Goal: Task Accomplishment & Management: Manage account settings

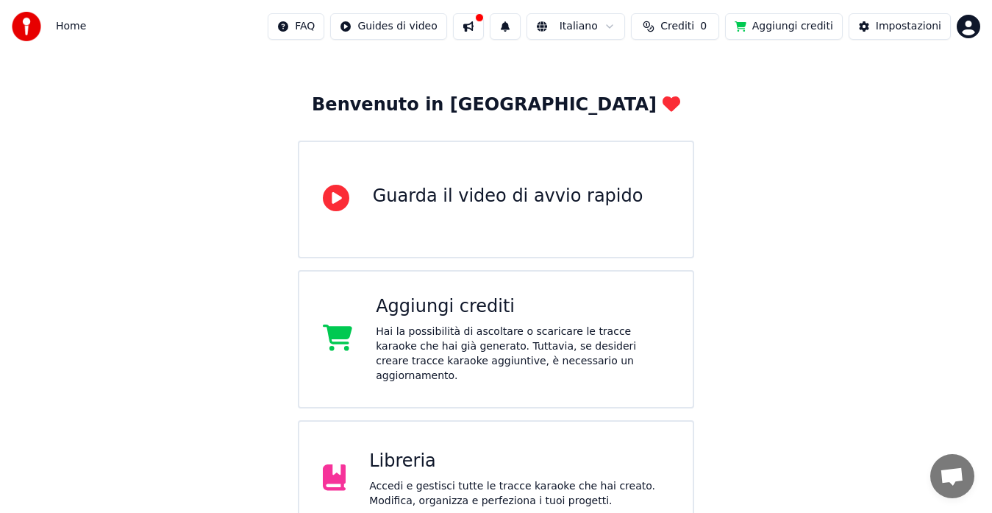
scroll to position [74, 0]
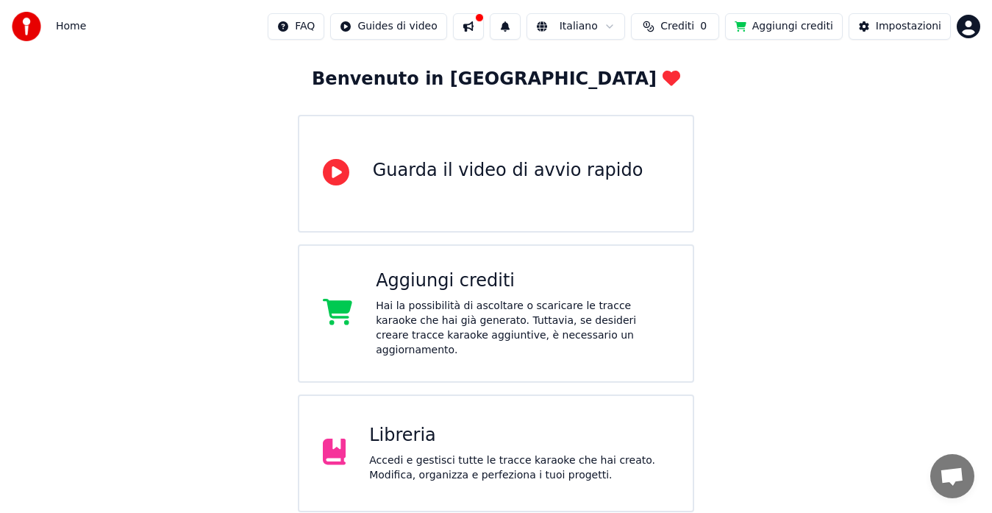
click at [513, 314] on div "Hai la possibilità di ascoltare o scaricare le tracce karaoke che hai già gener…" at bounding box center [522, 328] width 293 height 59
click at [801, 26] on button "Aggiungi crediti" at bounding box center [784, 26] width 118 height 26
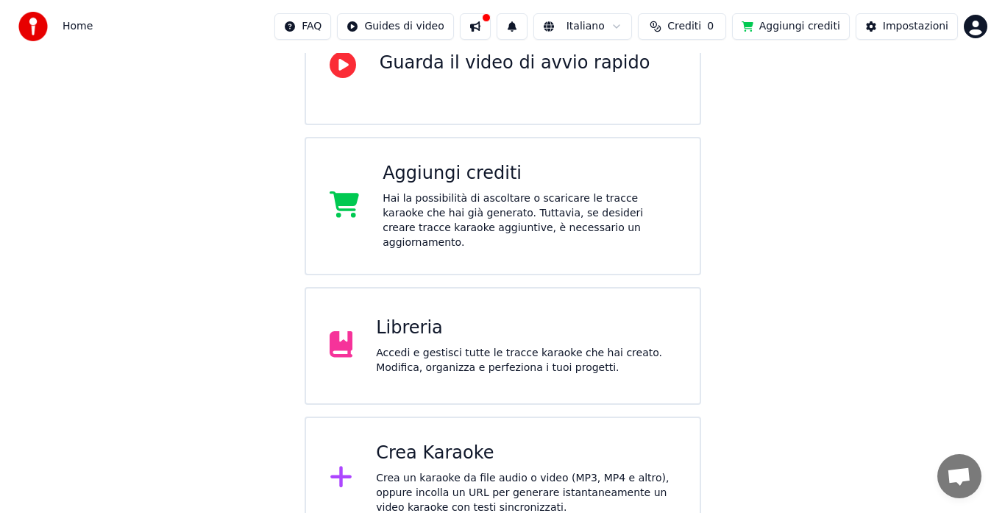
scroll to position [193, 0]
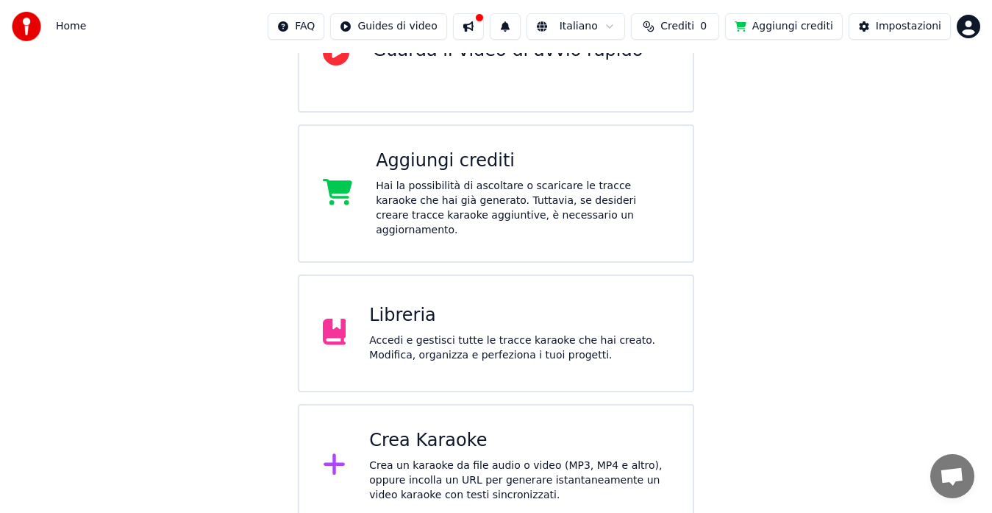
click at [471, 458] on div "Crea un karaoke da file audio o video (MP3, MP4 e altro), oppure incolla un URL…" at bounding box center [519, 480] width 300 height 44
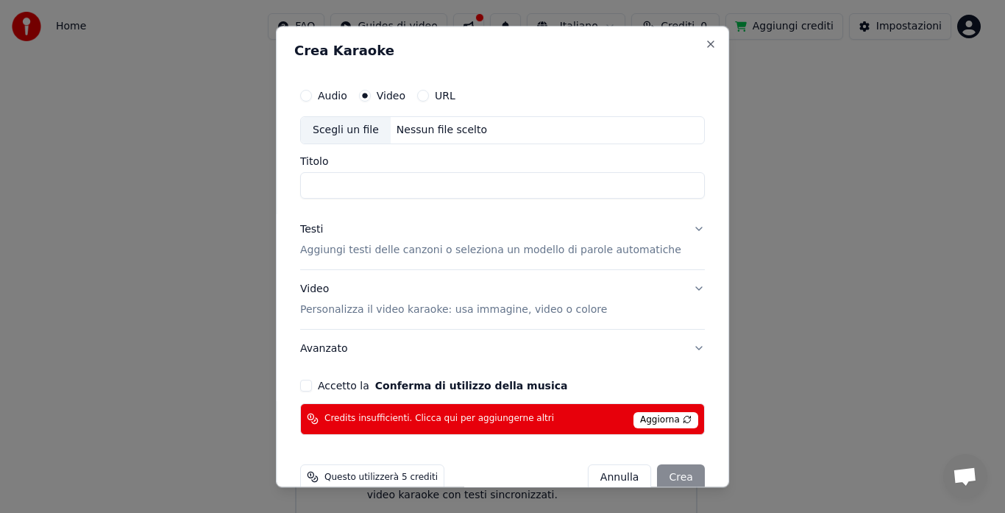
click at [312, 386] on button "Accetto la Conferma di utilizzo della musica" at bounding box center [306, 386] width 12 height 12
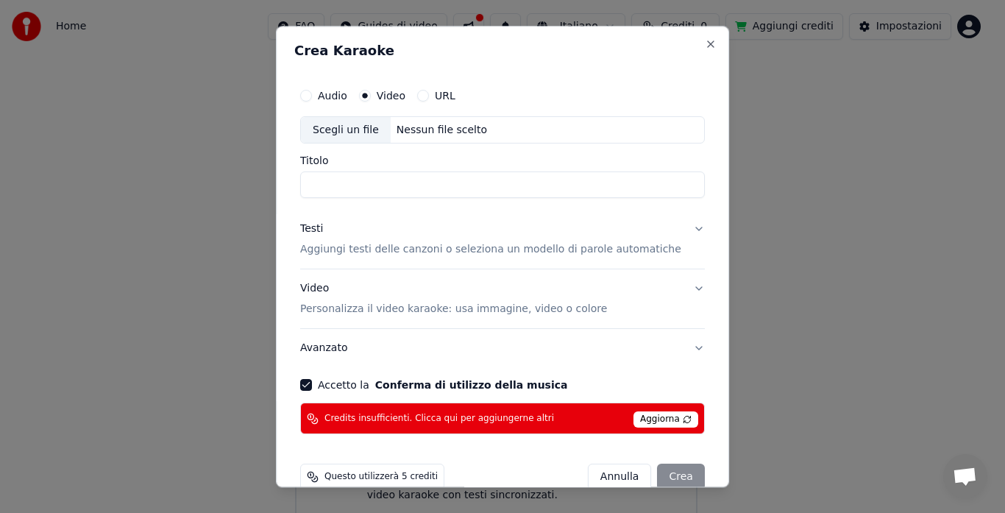
click at [638, 418] on span "Aggiorna" at bounding box center [665, 420] width 65 height 16
click at [371, 132] on div "Scegli un file" at bounding box center [346, 130] width 90 height 26
click at [508, 183] on input "**********" at bounding box center [502, 185] width 405 height 26
type input "**********"
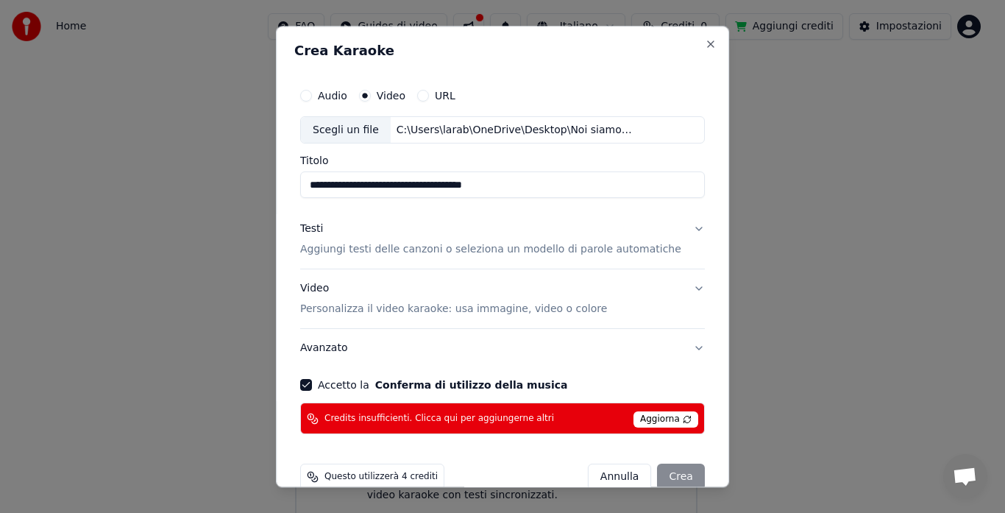
click at [401, 251] on p "Aggiungi testi delle canzoni o seleziona un modello di parole automatiche" at bounding box center [490, 250] width 381 height 15
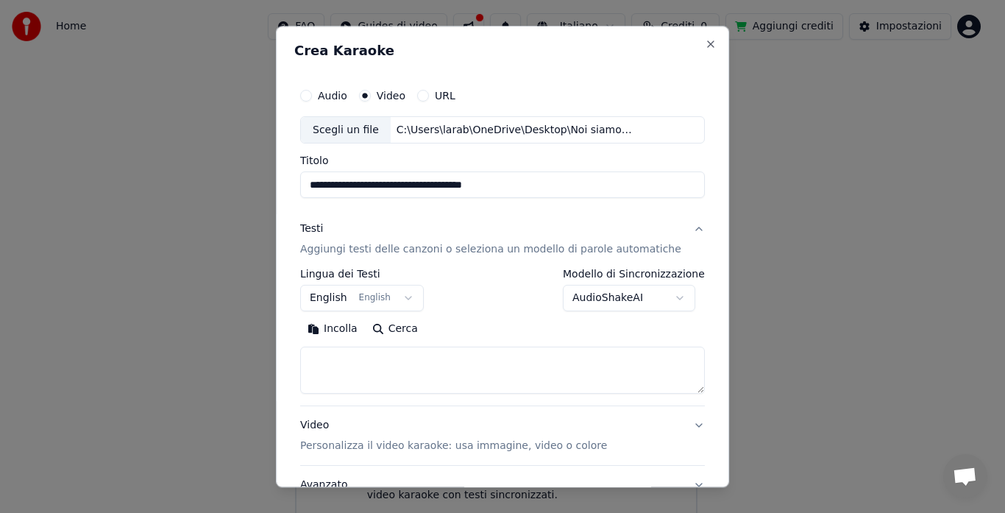
click at [353, 334] on button "Incolla" at bounding box center [332, 330] width 65 height 24
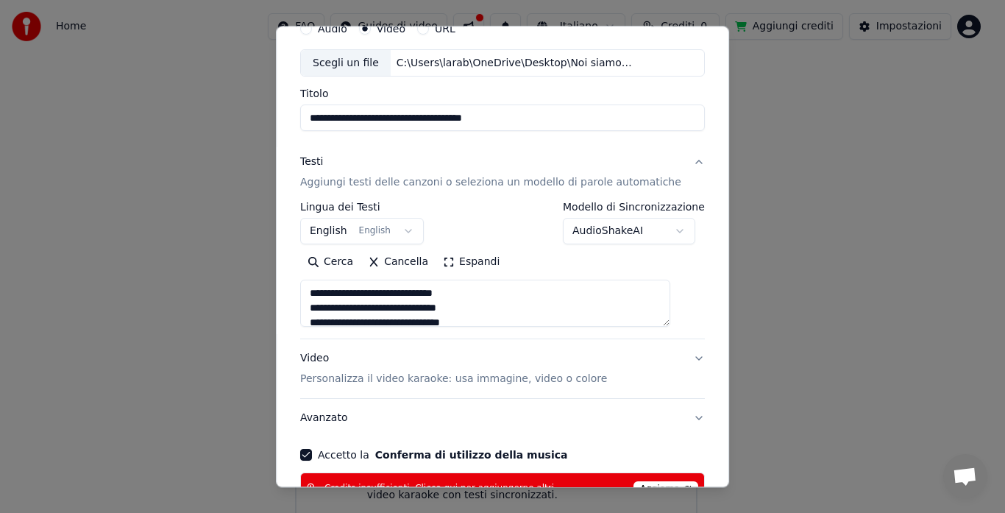
scroll to position [163, 0]
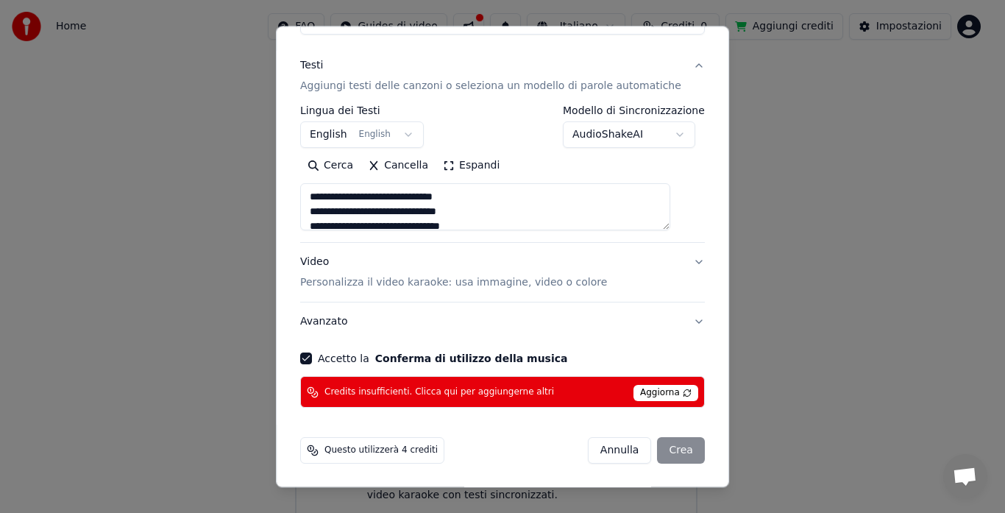
click at [480, 282] on p "Personalizza il video karaoke: usa immagine, video o colore" at bounding box center [453, 283] width 307 height 15
type textarea "**********"
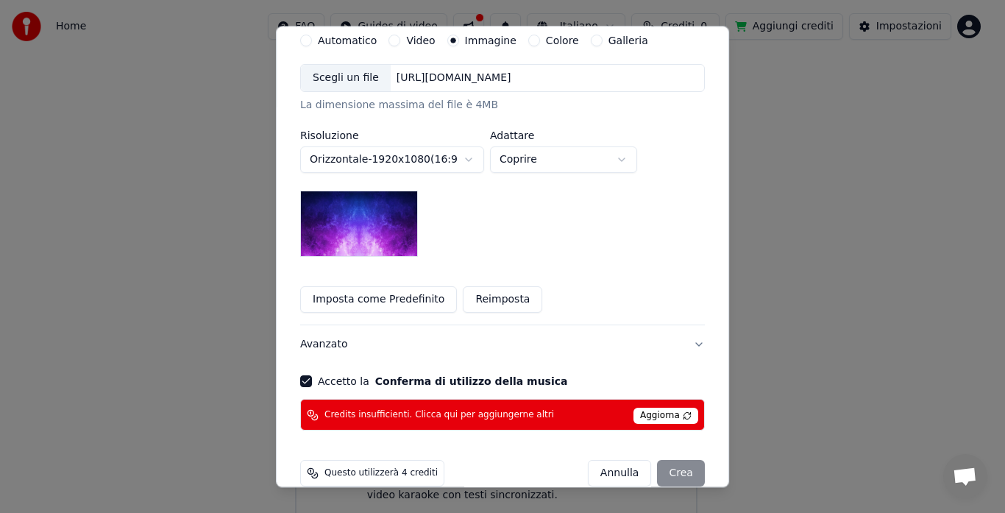
scroll to position [310, 0]
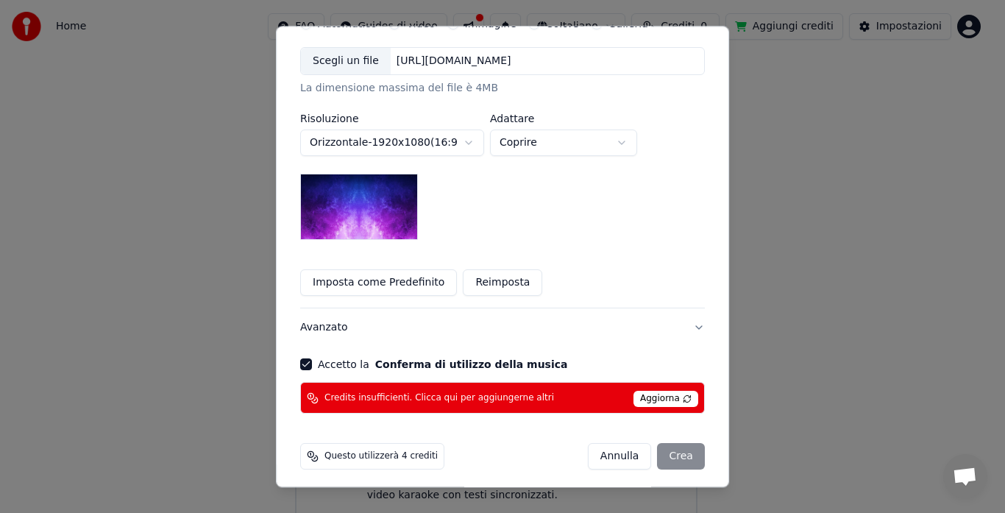
click at [633, 397] on span "Aggiorna" at bounding box center [665, 399] width 65 height 16
click at [504, 285] on button "Reimposta" at bounding box center [502, 283] width 79 height 26
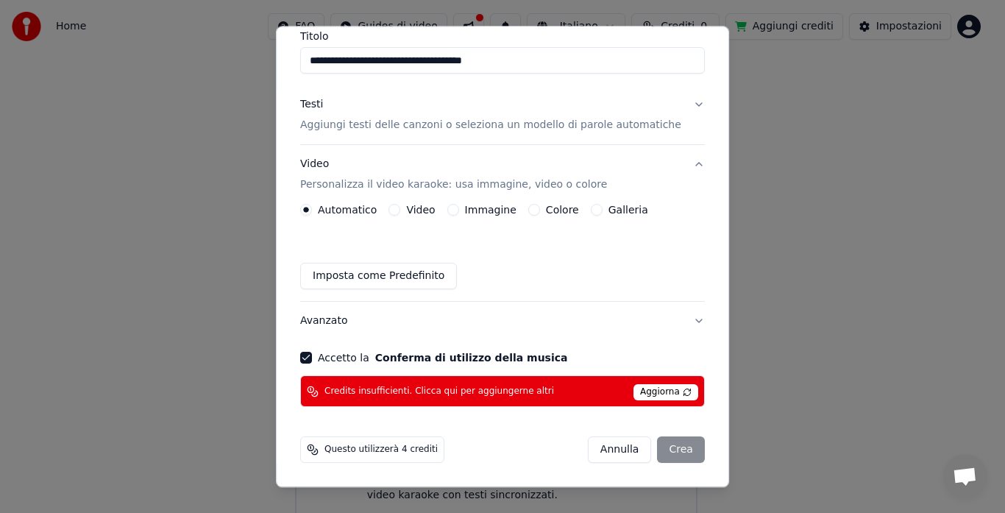
click at [459, 210] on button "Immagine" at bounding box center [453, 210] width 12 height 12
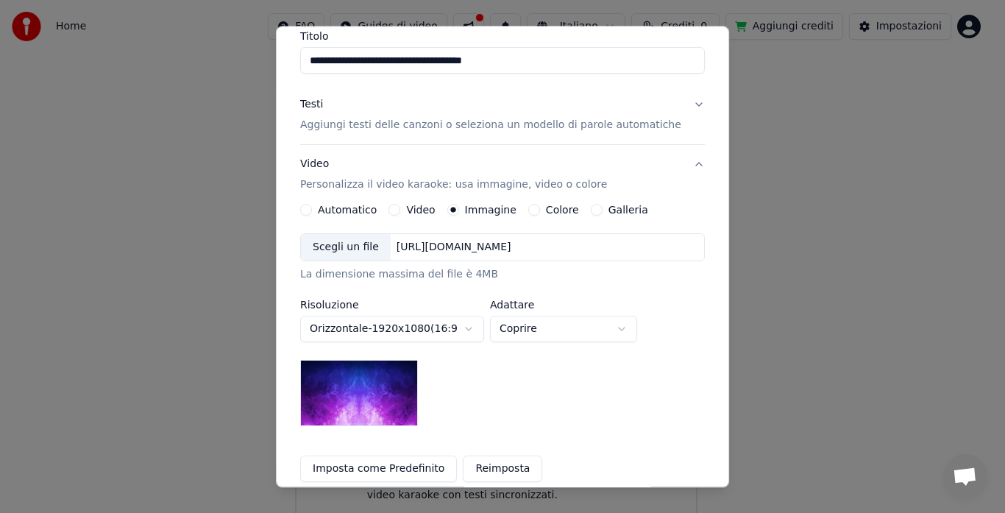
click at [594, 212] on button "Galleria" at bounding box center [597, 210] width 12 height 12
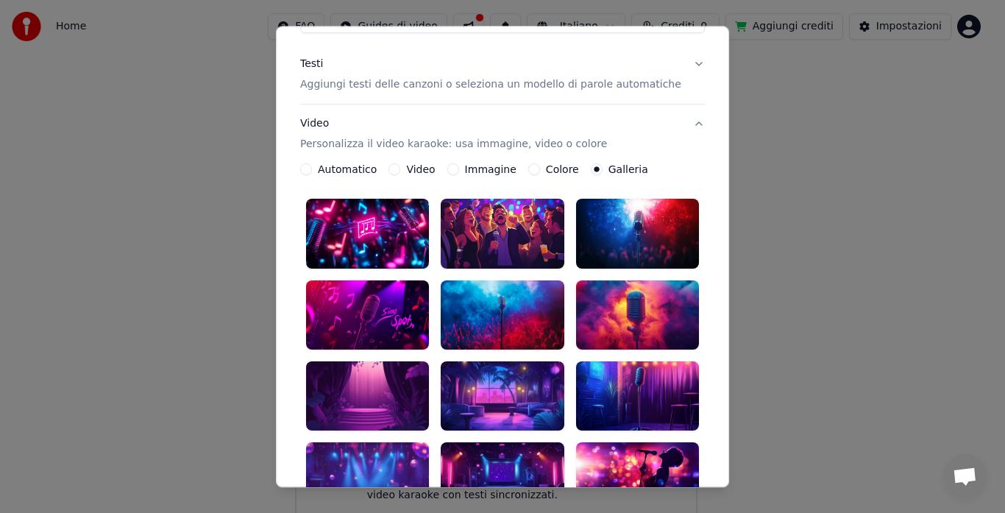
scroll to position [188, 0]
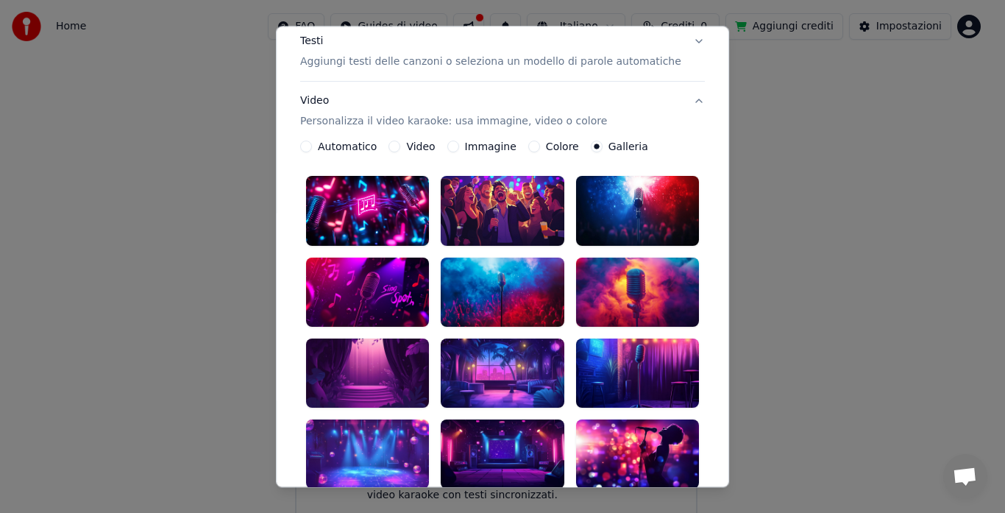
click at [505, 364] on div at bounding box center [502, 372] width 123 height 69
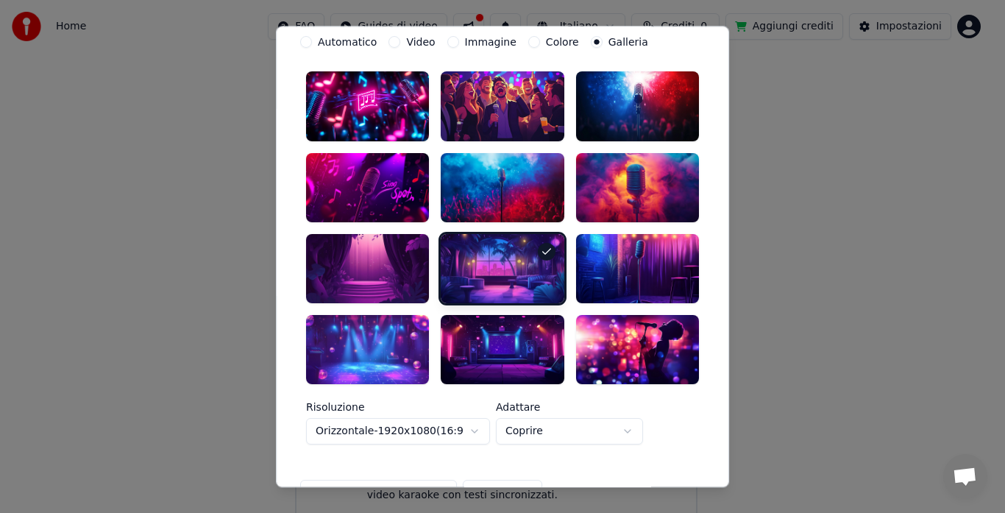
scroll to position [482, 0]
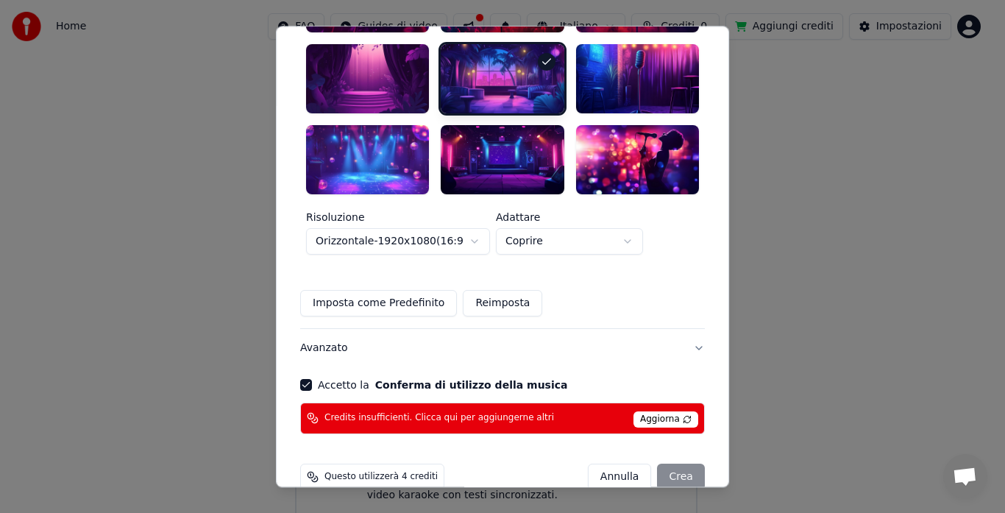
click at [396, 290] on button "Imposta come Predefinito" at bounding box center [378, 303] width 157 height 26
click at [653, 463] on div "[PERSON_NAME]" at bounding box center [646, 476] width 117 height 26
click at [393, 413] on span "Credits insufficienti. Clicca qui per aggiungerne altri" at bounding box center [438, 419] width 229 height 12
click at [446, 413] on span "Credits insufficienti. Clicca qui per aggiungerne altri" at bounding box center [438, 419] width 229 height 12
click at [644, 411] on span "Aggiorna" at bounding box center [665, 419] width 65 height 16
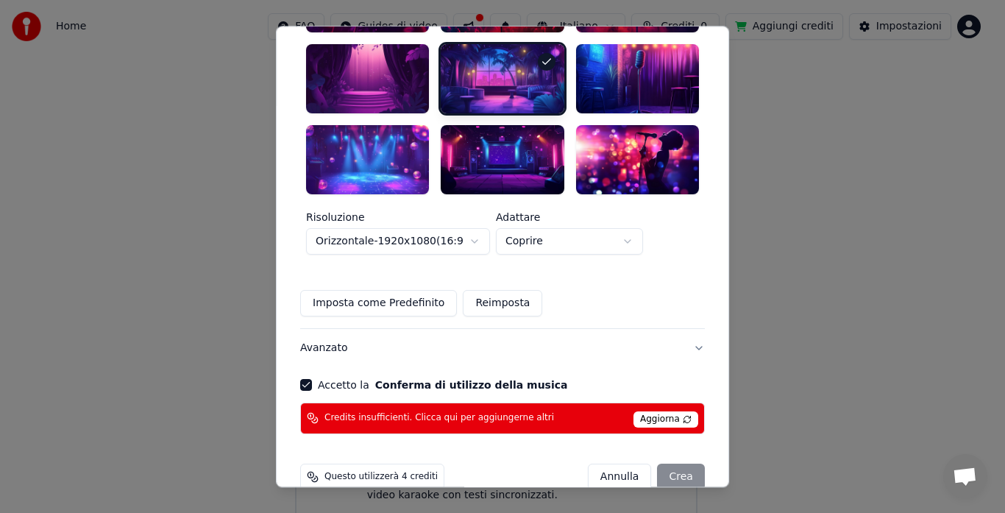
click at [644, 411] on span "Aggiorna" at bounding box center [665, 419] width 65 height 16
click at [675, 402] on div "Credits insufficienti. Clicca qui per aggiungerne altri Aggiorna" at bounding box center [502, 418] width 405 height 32
click at [643, 411] on span "Aggiorna" at bounding box center [665, 419] width 65 height 16
click at [641, 411] on span "Aggiorna" at bounding box center [665, 419] width 65 height 16
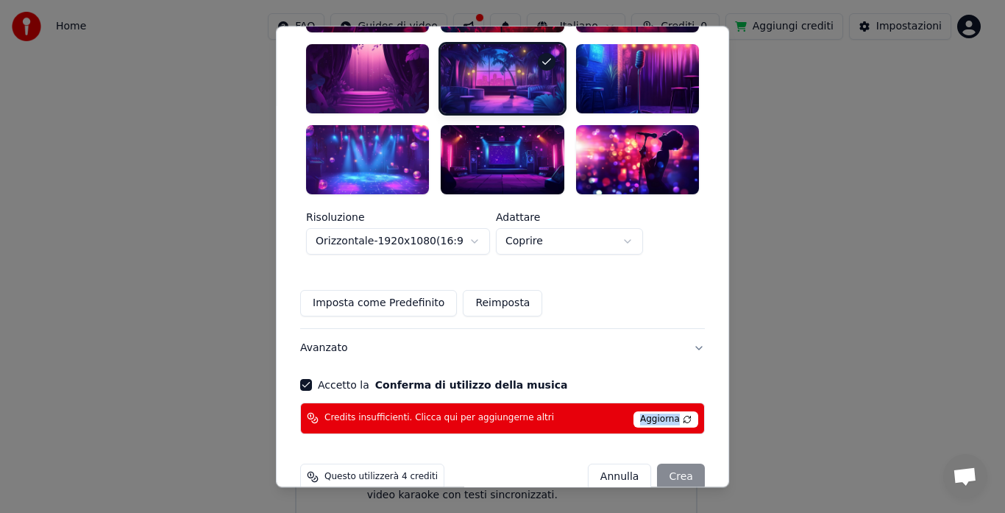
click at [641, 411] on span "Aggiorna" at bounding box center [665, 419] width 65 height 16
click at [635, 411] on span "Aggiorna" at bounding box center [665, 419] width 65 height 16
click at [641, 213] on body "**********" at bounding box center [496, 167] width 992 height 721
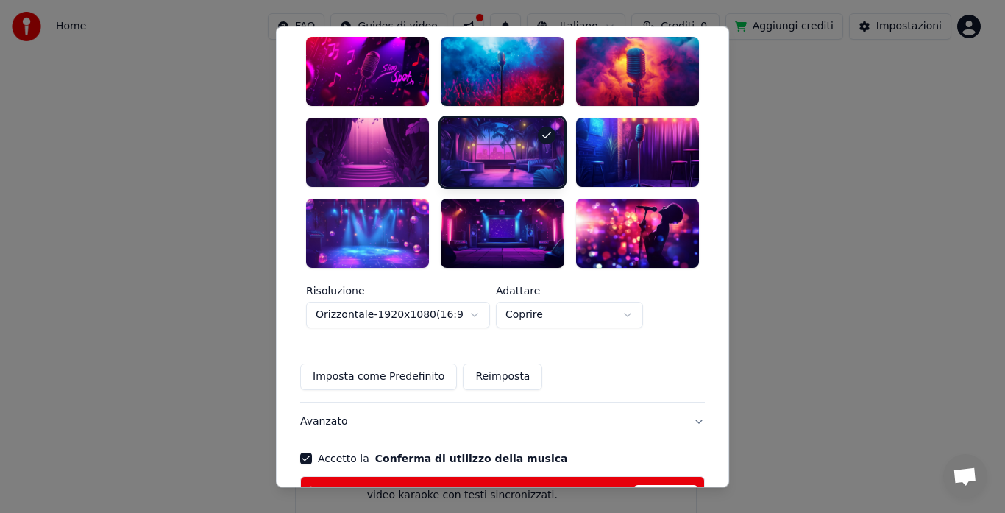
click at [345, 402] on button "Avanzato" at bounding box center [502, 421] width 405 height 38
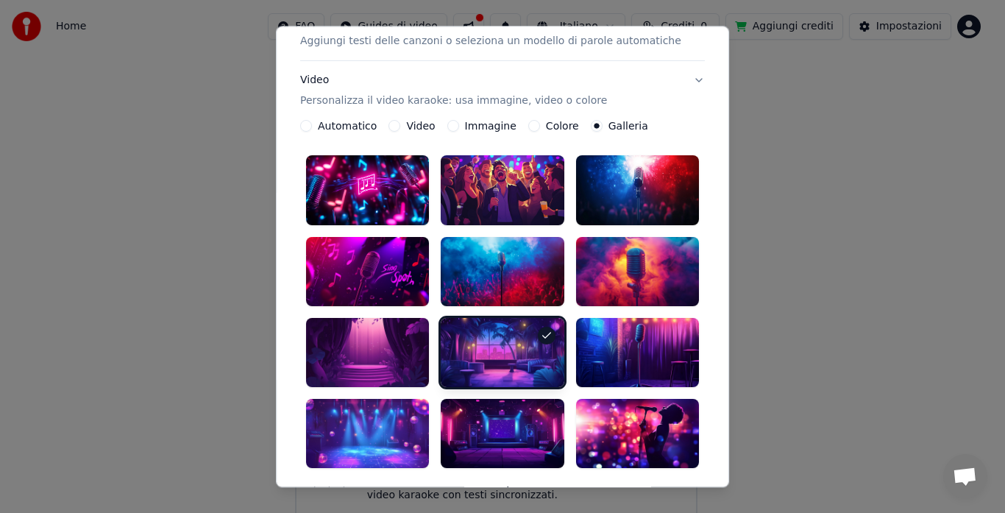
scroll to position [82, 0]
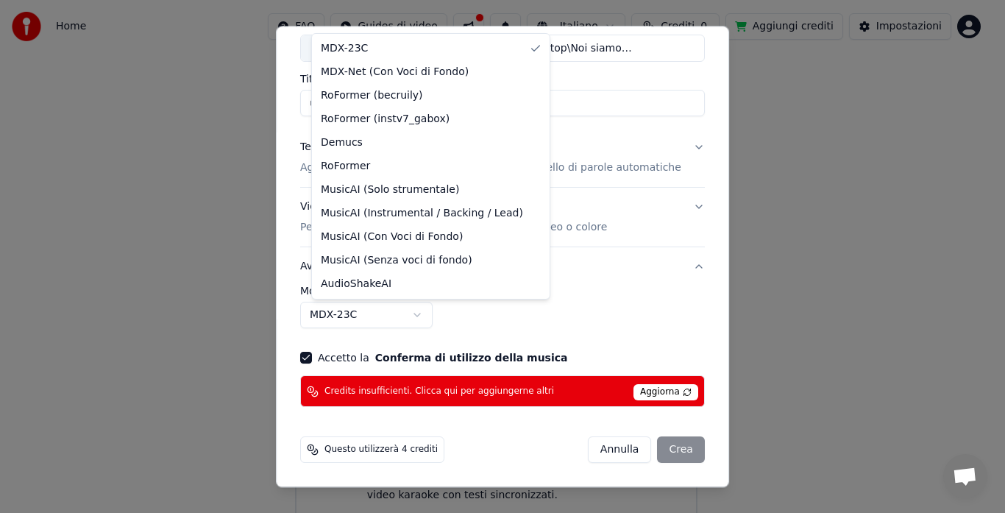
click at [431, 315] on body "**********" at bounding box center [496, 167] width 992 height 721
select select "**********"
click at [469, 316] on body "**********" at bounding box center [496, 167] width 992 height 721
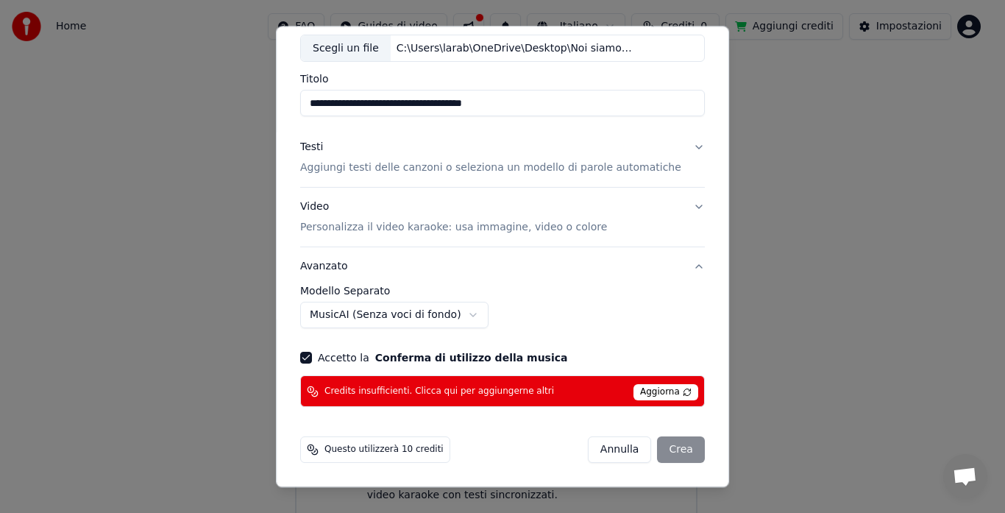
click at [643, 391] on span "Aggiorna" at bounding box center [665, 393] width 65 height 16
click at [659, 452] on div "[PERSON_NAME]" at bounding box center [646, 450] width 117 height 26
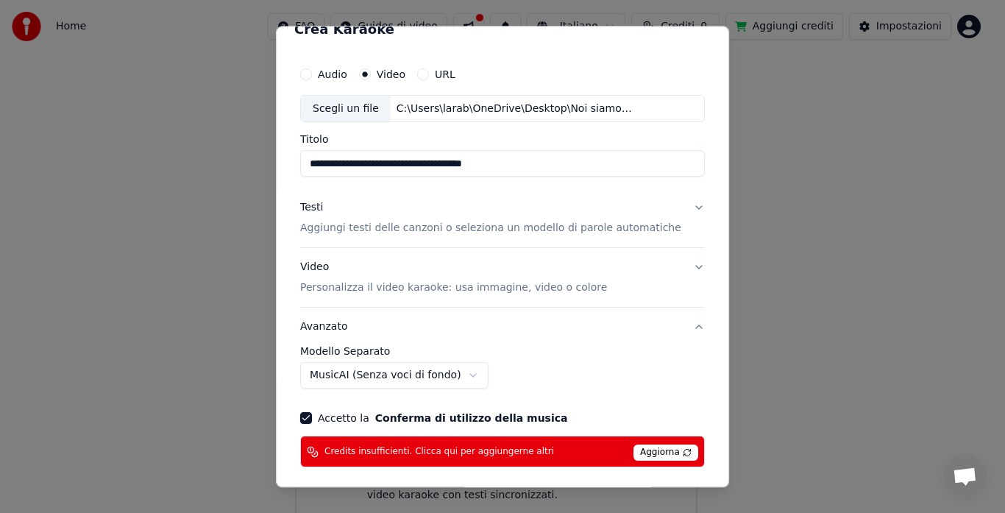
scroll to position [0, 0]
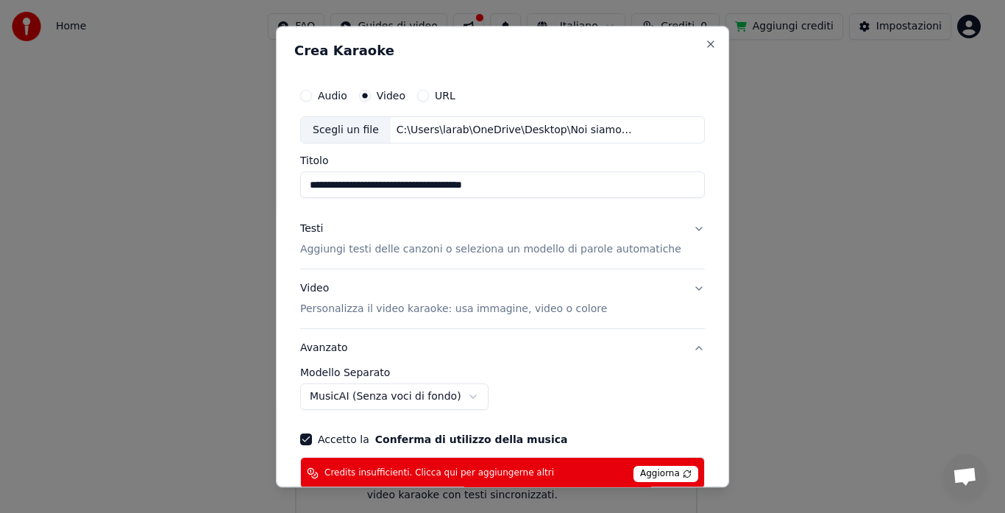
click at [677, 227] on button "Testi Aggiungi testi delle canzoni o seleziona un modello di parole automatiche" at bounding box center [502, 239] width 405 height 59
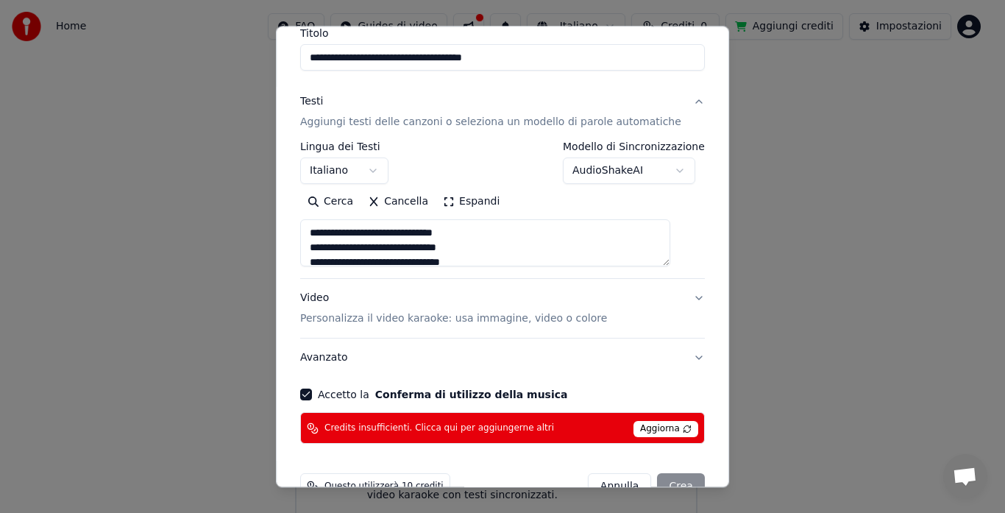
scroll to position [163, 0]
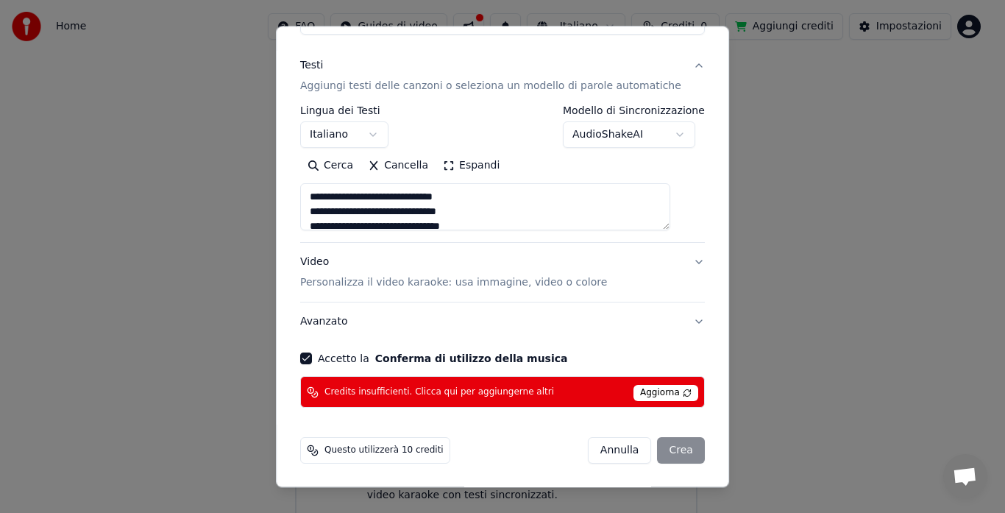
click at [667, 136] on body "**********" at bounding box center [496, 167] width 992 height 721
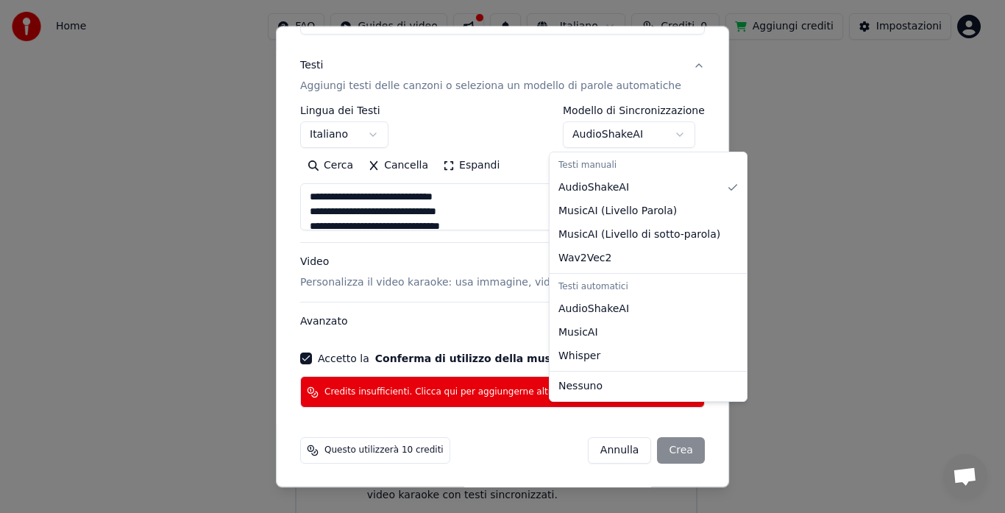
scroll to position [82, 0]
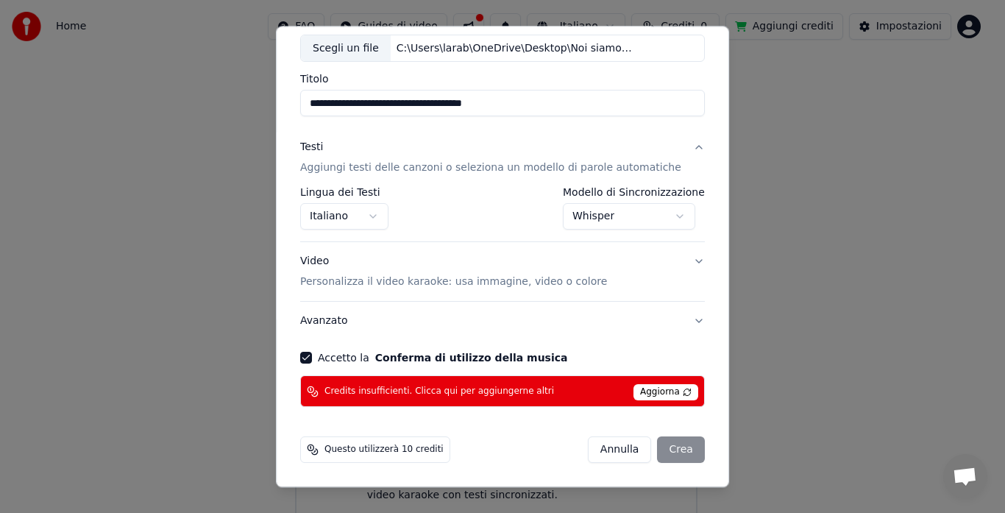
click at [658, 449] on div "[PERSON_NAME]" at bounding box center [646, 450] width 117 height 26
click at [655, 391] on span "Aggiorna" at bounding box center [665, 393] width 65 height 16
click at [668, 213] on body "**********" at bounding box center [496, 167] width 992 height 721
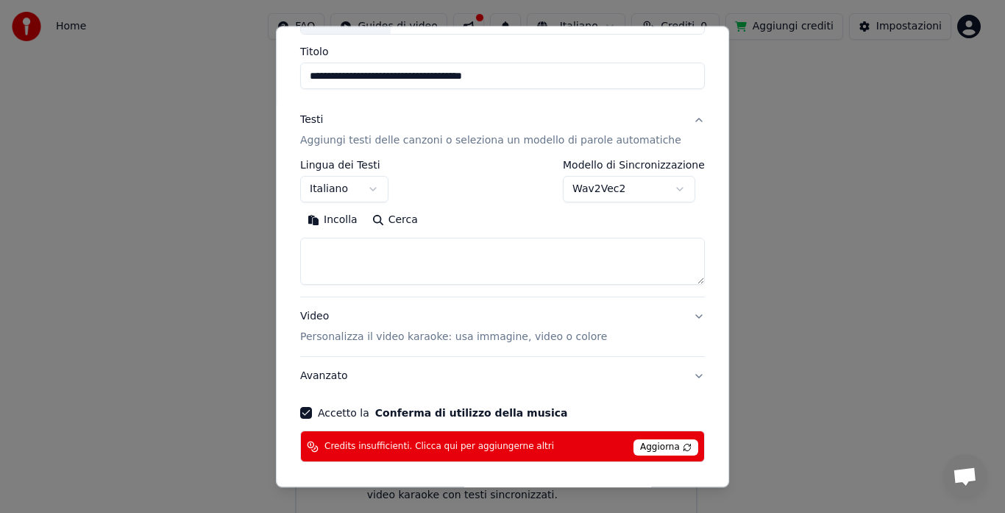
scroll to position [163, 0]
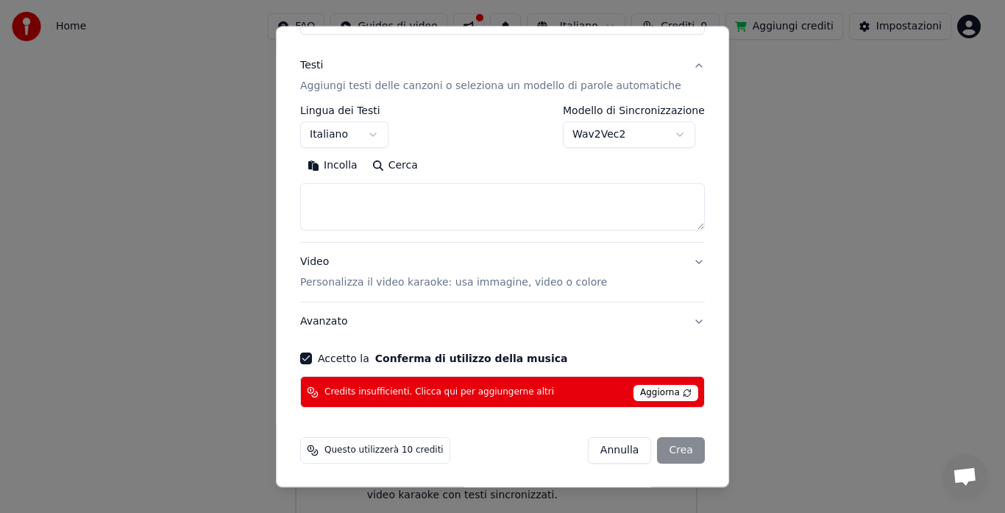
click at [651, 391] on span "Aggiorna" at bounding box center [665, 393] width 65 height 16
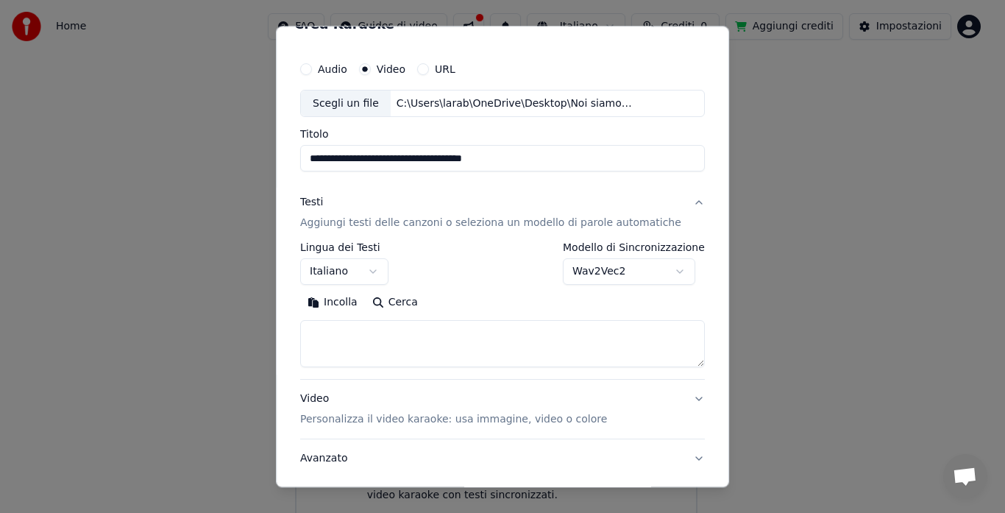
scroll to position [16, 0]
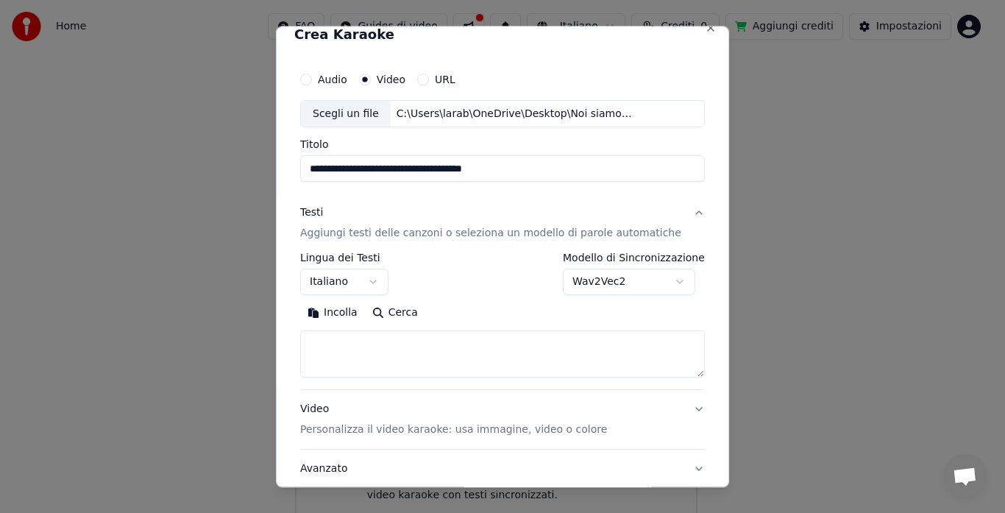
click at [672, 287] on body "**********" at bounding box center [496, 167] width 992 height 721
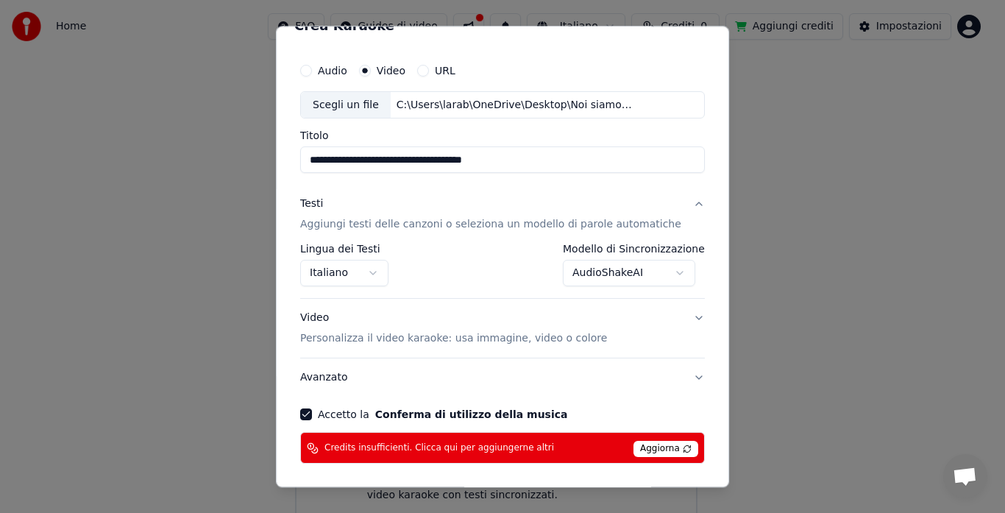
scroll to position [0, 0]
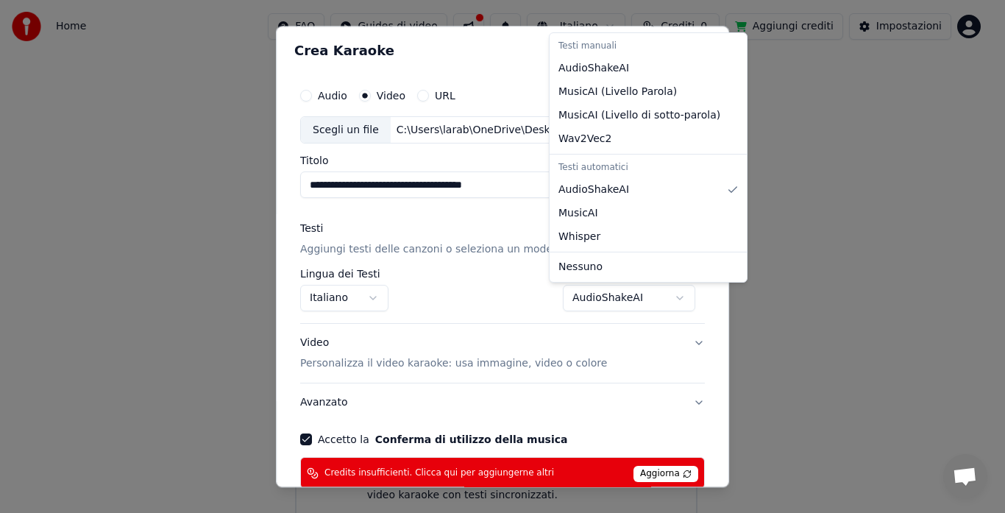
click at [663, 297] on body "**********" at bounding box center [496, 167] width 992 height 721
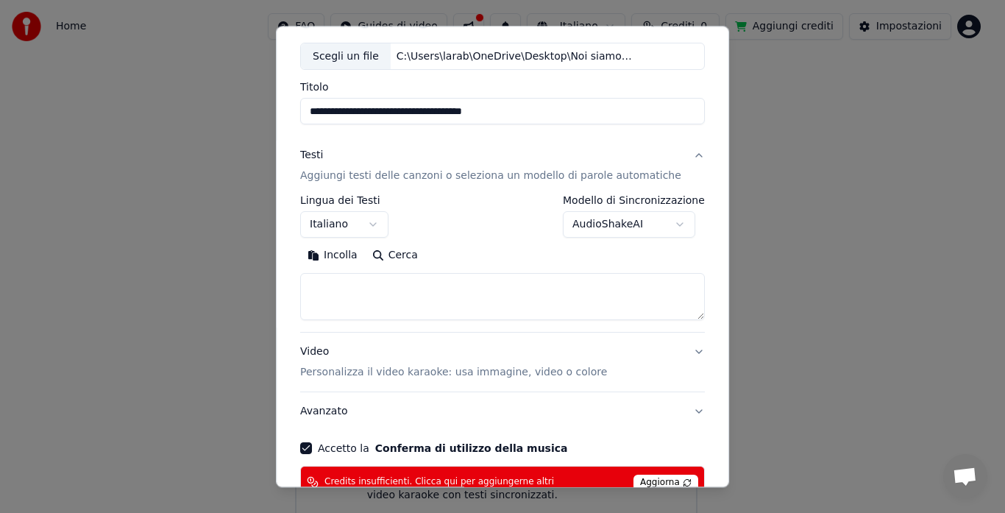
scroll to position [163, 0]
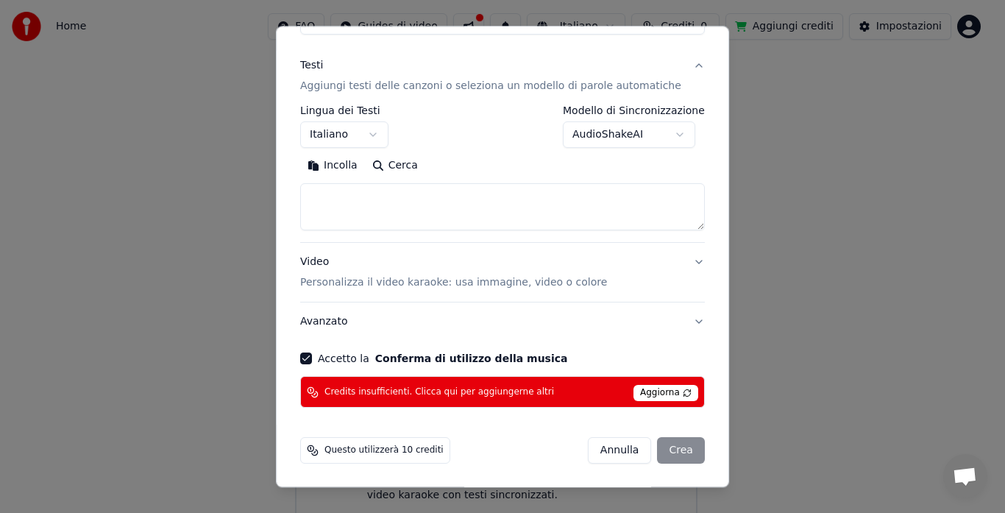
click at [665, 132] on body "**********" at bounding box center [496, 167] width 992 height 721
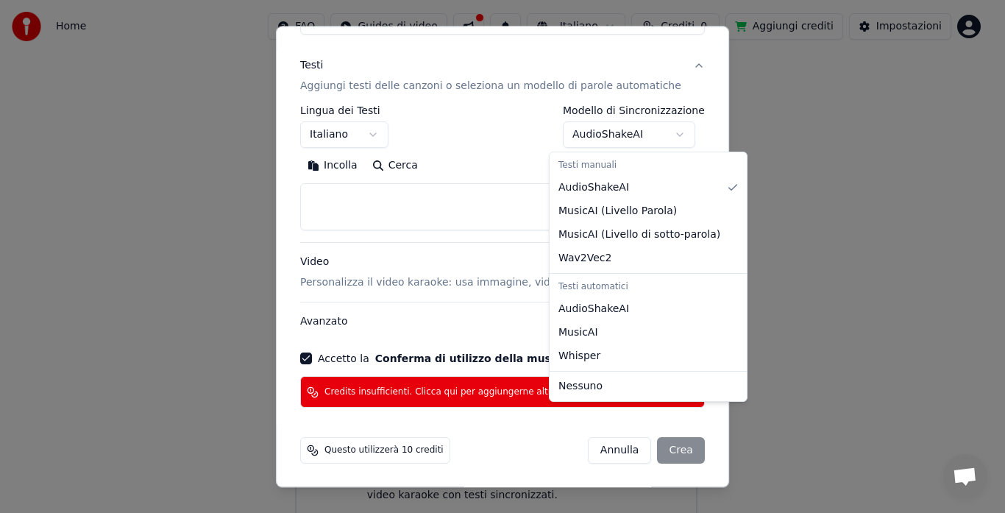
scroll to position [82, 0]
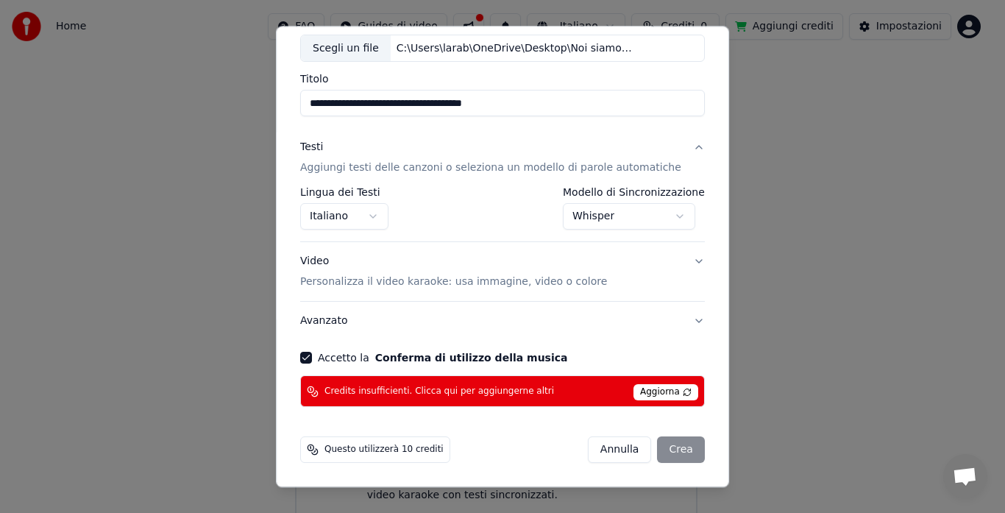
click at [662, 453] on div "[PERSON_NAME]" at bounding box center [646, 450] width 117 height 26
click at [641, 393] on span "Aggiorna" at bounding box center [665, 393] width 65 height 16
drag, startPoint x: 691, startPoint y: 41, endPoint x: 690, endPoint y: 108, distance: 66.9
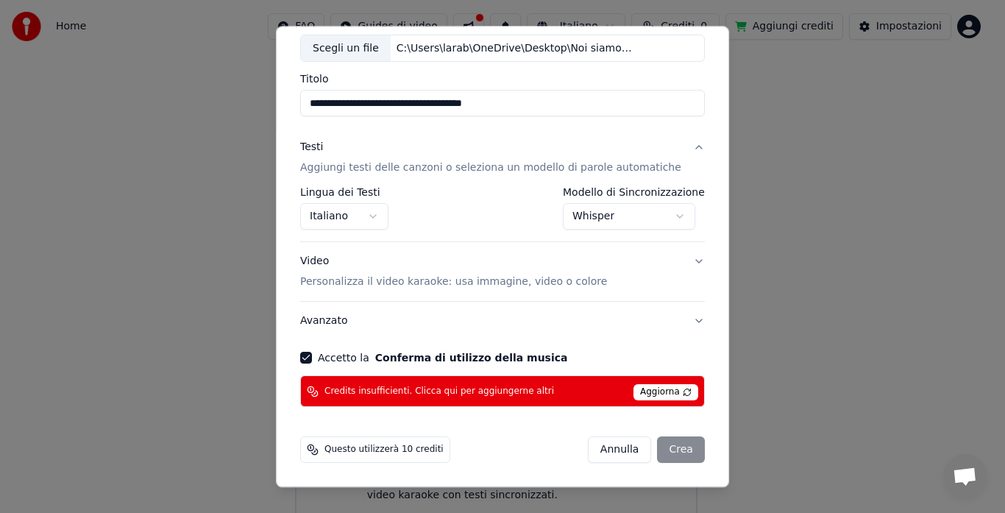
click at [690, 108] on div "**********" at bounding box center [502, 256] width 453 height 461
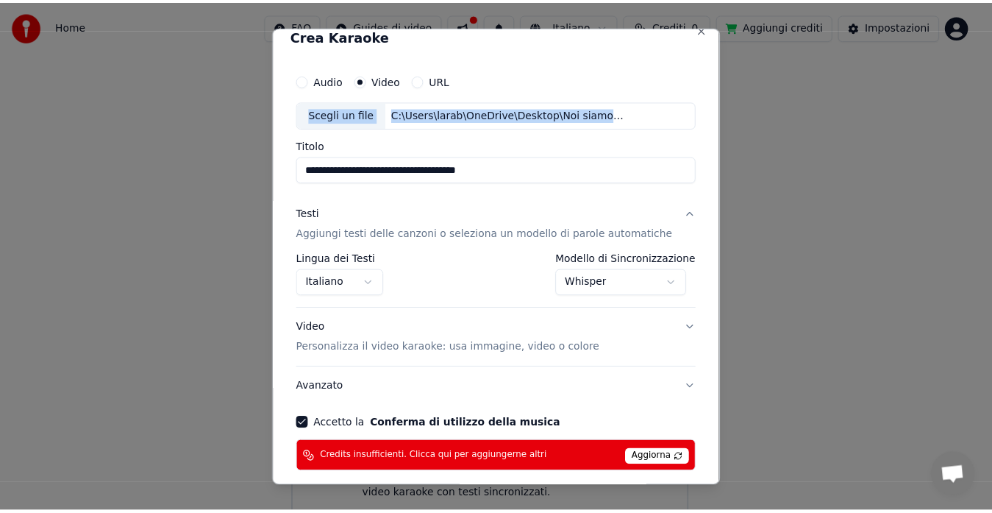
scroll to position [11, 0]
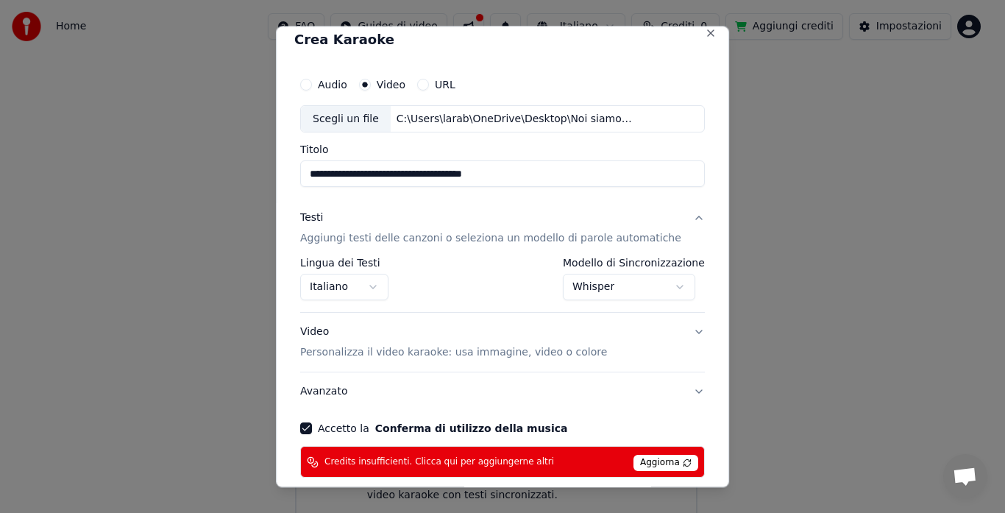
drag, startPoint x: 650, startPoint y: 32, endPoint x: 603, endPoint y: 111, distance: 92.0
click at [603, 111] on div "Audio Video URL Scegli un file C:\Users\larab\OneDrive\Desktop\Noi siamo il mon…" at bounding box center [502, 101] width 405 height 63
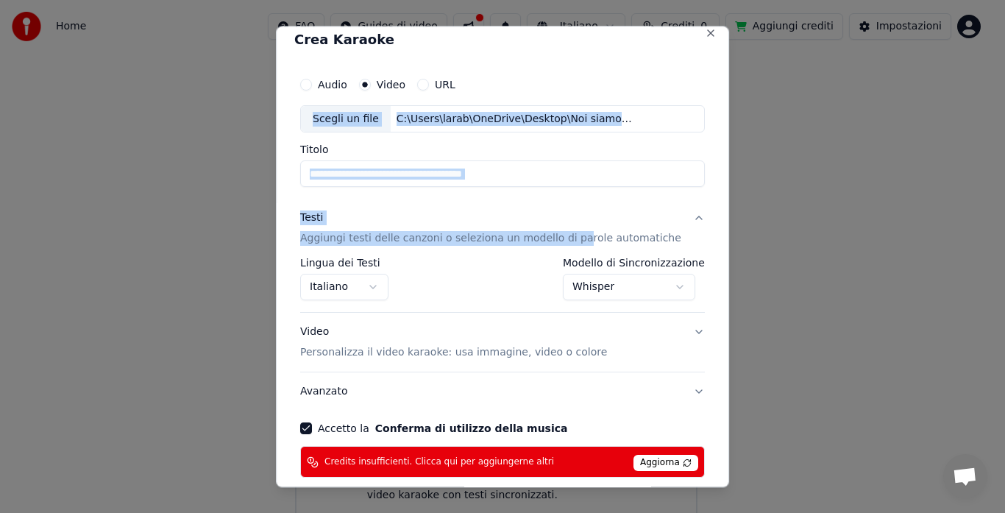
drag, startPoint x: 567, startPoint y: 34, endPoint x: 576, endPoint y: 191, distance: 157.7
click at [576, 191] on div "**********" at bounding box center [502, 256] width 453 height 461
click at [598, 74] on div "Audio Video URL" at bounding box center [502, 84] width 405 height 29
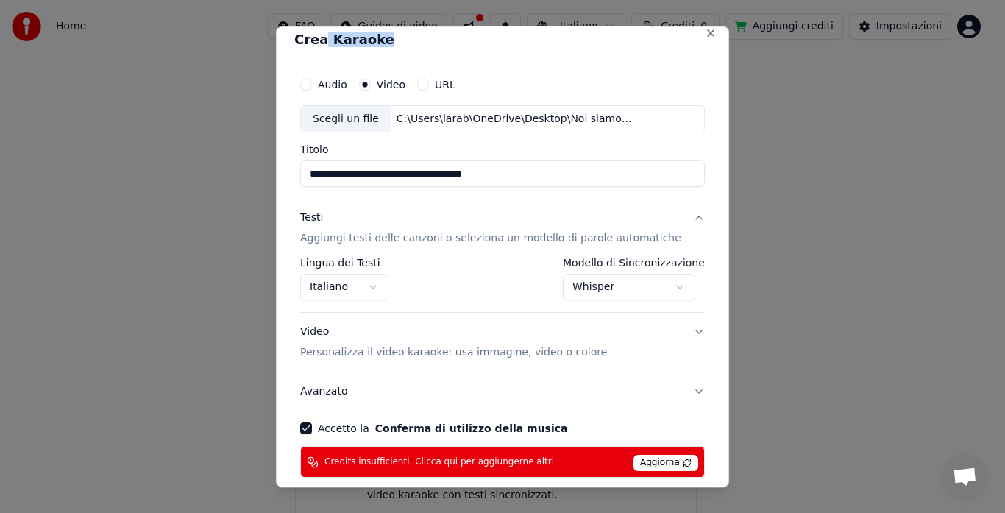
drag, startPoint x: 595, startPoint y: 32, endPoint x: 332, endPoint y: 49, distance: 263.2
click at [332, 49] on div "**********" at bounding box center [502, 256] width 453 height 461
click at [628, 60] on div "**********" at bounding box center [502, 256] width 453 height 461
select select "**********"
select select
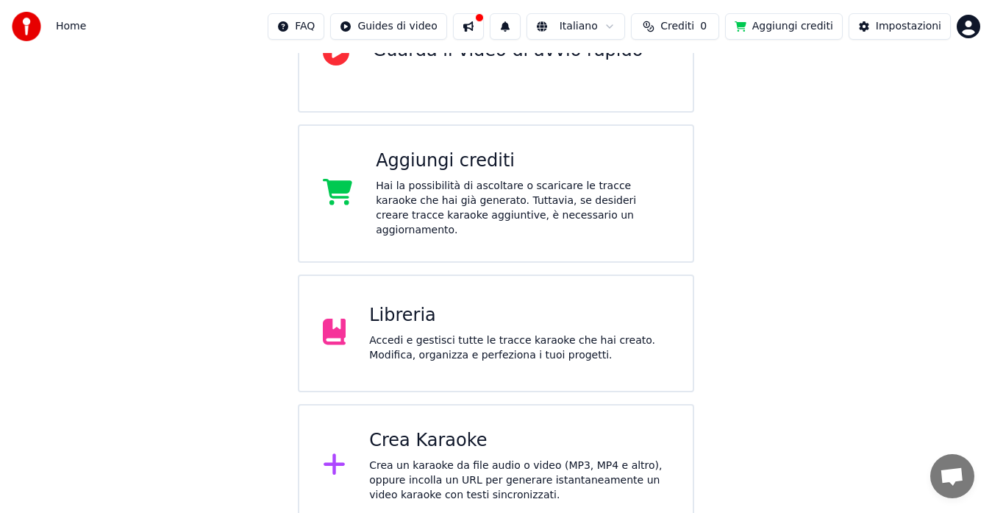
click at [447, 196] on div "Hai la possibilità di ascoltare o scaricare le tracce karaoke che hai già gener…" at bounding box center [522, 208] width 293 height 59
click at [610, 225] on div "Aggiungi crediti Hai la possibilità di ascoltare o scaricare le tracce karaoke …" at bounding box center [496, 193] width 397 height 138
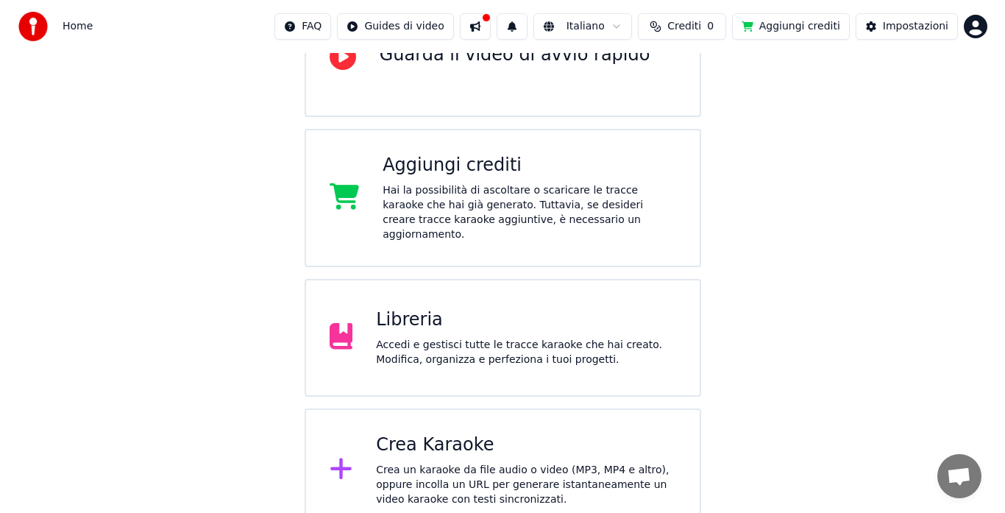
scroll to position [0, 0]
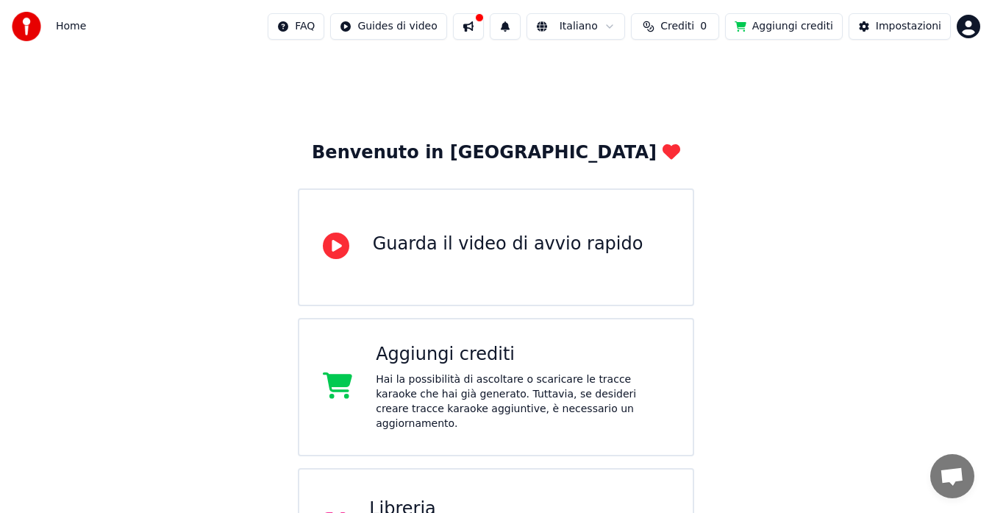
click at [797, 29] on button "Aggiungi crediti" at bounding box center [784, 26] width 118 height 26
click at [806, 20] on button "Aggiungi crediti" at bounding box center [784, 26] width 118 height 26
click at [813, 24] on button "Aggiungi crediti" at bounding box center [784, 26] width 118 height 26
click at [694, 28] on span "Crediti" at bounding box center [678, 26] width 34 height 15
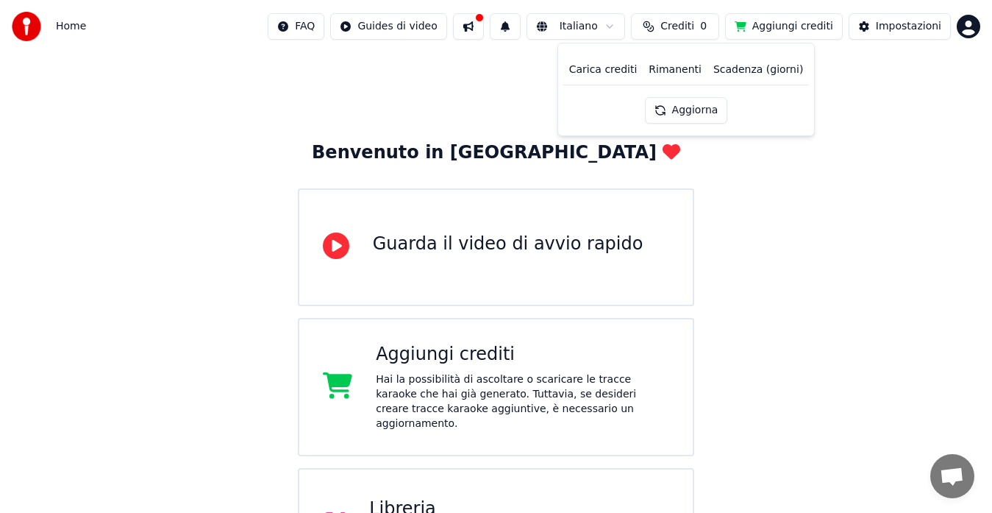
click at [603, 68] on th "Carica crediti" at bounding box center [603, 69] width 80 height 29
click at [694, 113] on button "Aggiorna" at bounding box center [686, 110] width 83 height 26
click at [694, 111] on button "Aggiorna" at bounding box center [686, 110] width 83 height 26
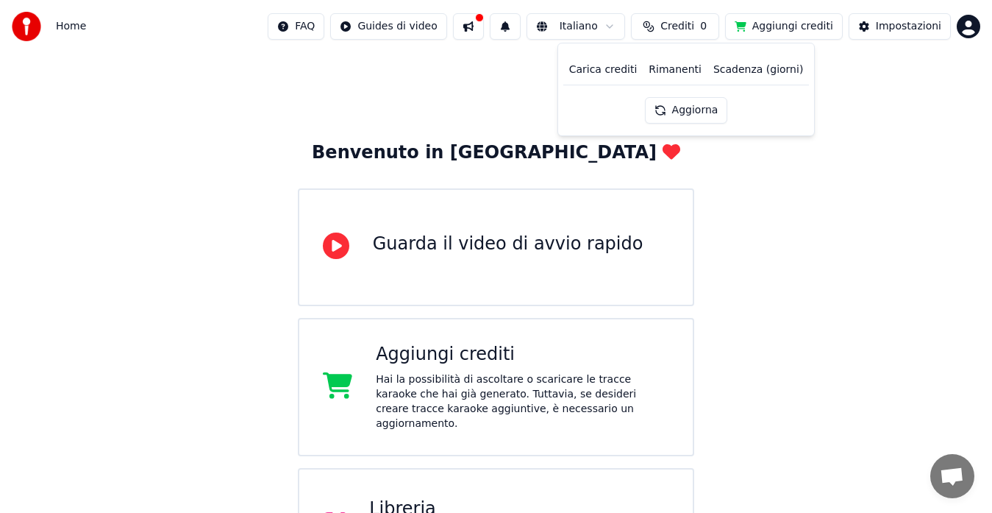
click at [694, 111] on button "Aggiorna" at bounding box center [686, 110] width 83 height 26
click at [830, 22] on button "Aggiungi crediti" at bounding box center [784, 26] width 118 height 26
click at [970, 29] on html "Home FAQ Guides di video Italiano Crediti 0 Aggiungi crediti Impostazioni Benve…" at bounding box center [496, 360] width 992 height 721
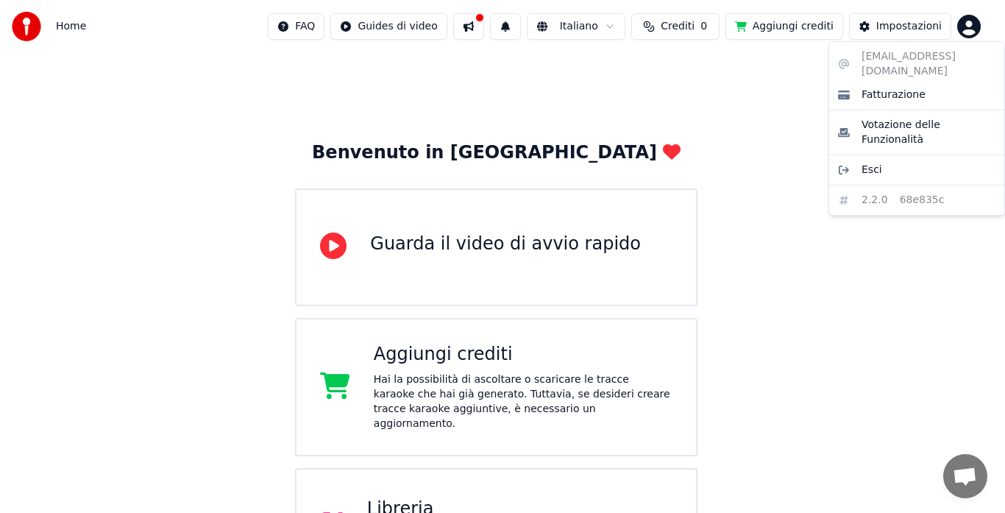
click at [790, 93] on html "Home FAQ Guides di video Italiano Crediti 0 Aggiungi crediti Impostazioni Benve…" at bounding box center [502, 360] width 1005 height 721
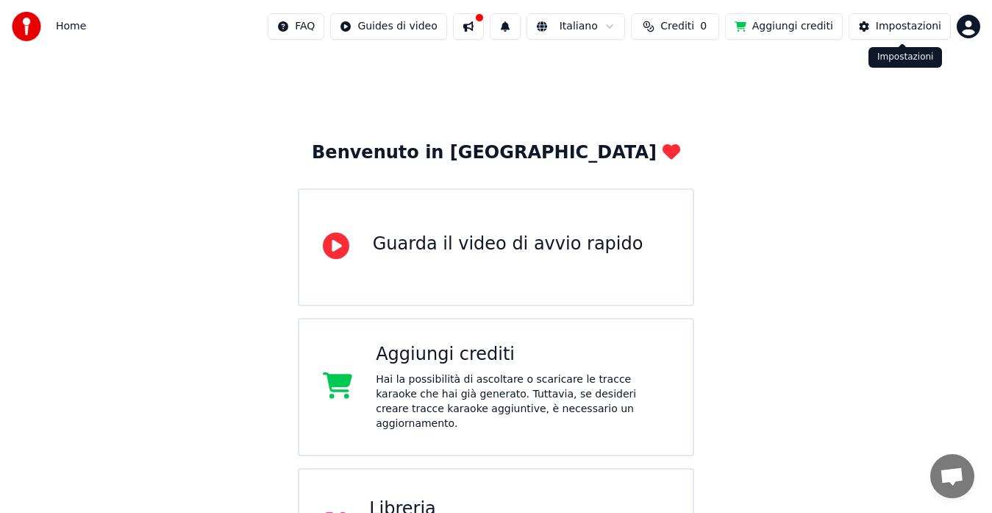
click at [912, 21] on div "Impostazioni" at bounding box center [908, 26] width 65 height 15
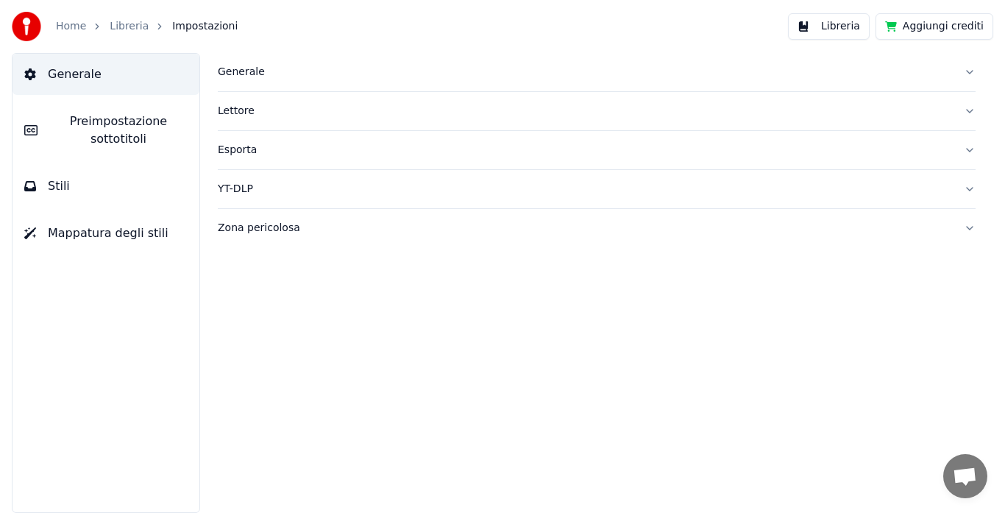
click at [197, 21] on span "Impostazioni" at bounding box center [204, 26] width 65 height 15
click at [955, 26] on button "Aggiungi crediti" at bounding box center [934, 26] width 118 height 26
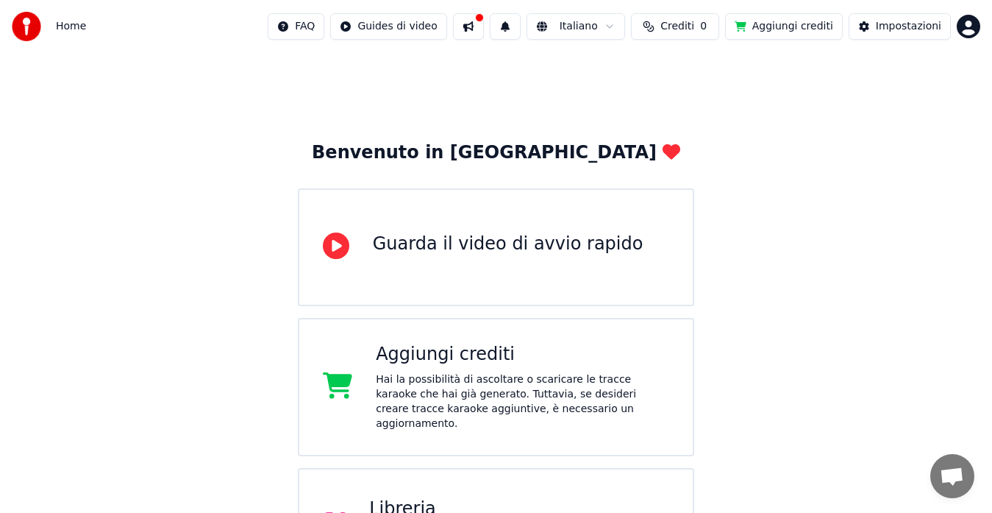
click at [677, 28] on span "Crediti" at bounding box center [678, 26] width 34 height 15
click at [684, 112] on button "Aggiorna" at bounding box center [686, 110] width 83 height 26
click at [881, 207] on div "Benvenuto in Youka Guarda il video di avvio rapido Aggiungi crediti Hai la poss…" at bounding box center [496, 387] width 992 height 668
click at [807, 31] on button "Aggiungi crediti" at bounding box center [784, 26] width 118 height 26
click at [484, 24] on button at bounding box center [468, 26] width 31 height 26
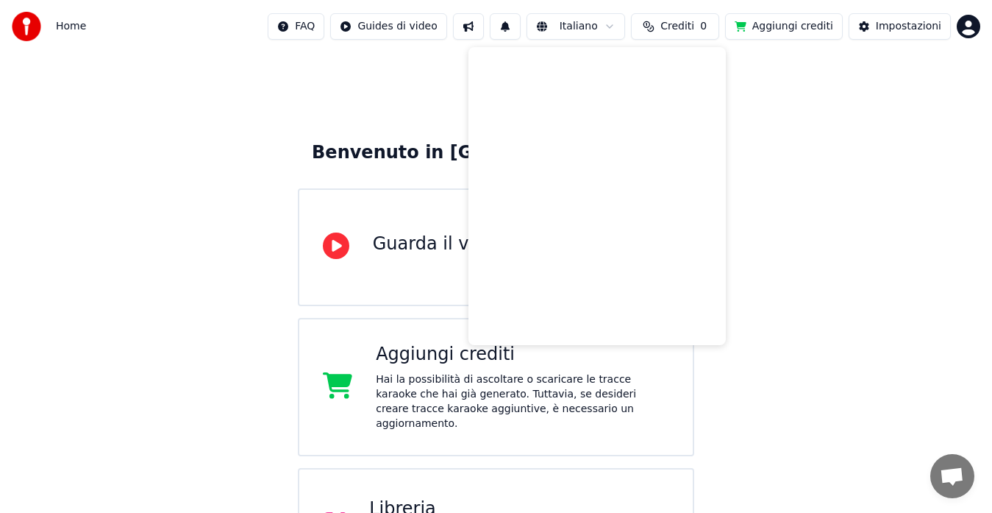
click at [794, 310] on div "Benvenuto in Youka Guarda il video di avvio rapido Aggiungi crediti Hai la poss…" at bounding box center [496, 387] width 992 height 668
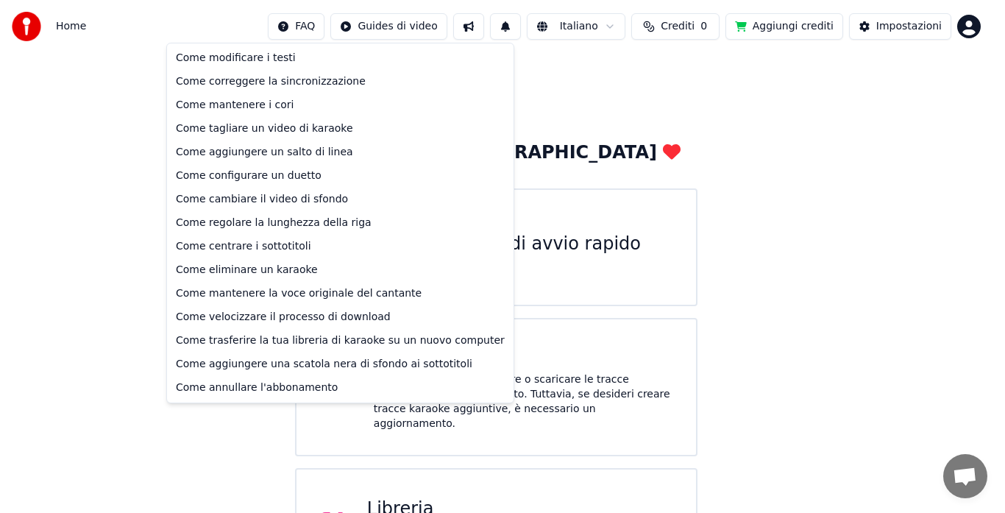
click at [317, 24] on html "Home FAQ Guides di video Italiano Crediti 0 Aggiungi crediti Impostazioni Benve…" at bounding box center [502, 360] width 1005 height 721
click at [245, 388] on div "Come annullare l'abbonamento" at bounding box center [340, 388] width 341 height 24
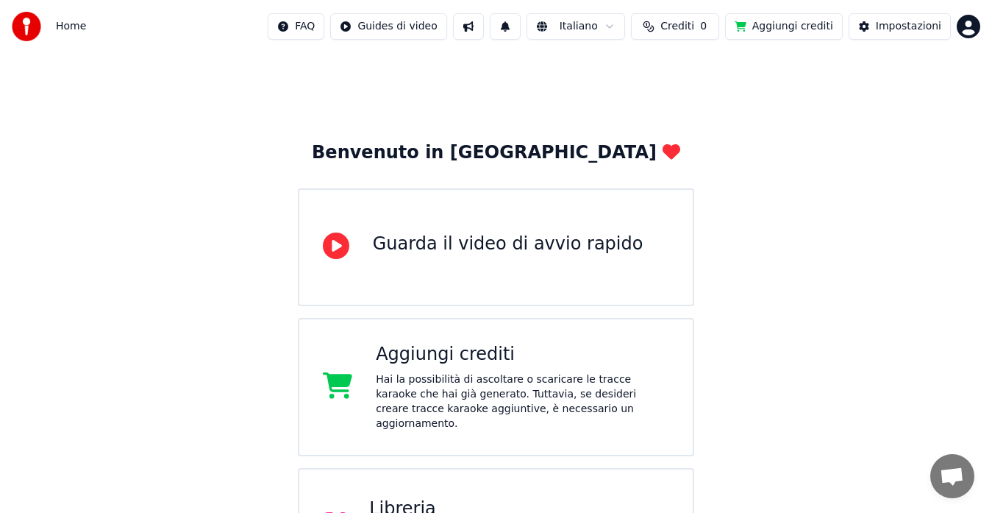
click at [485, 363] on div "Aggiungi crediti" at bounding box center [522, 355] width 293 height 24
click at [812, 22] on button "Aggiungi crediti" at bounding box center [784, 26] width 118 height 26
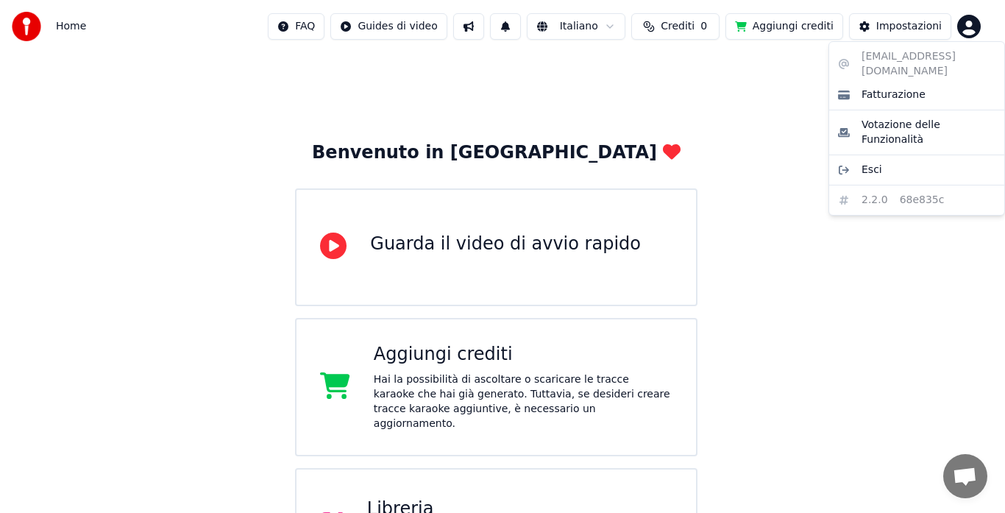
click at [971, 32] on html "Home FAQ Guides di video Italiano Crediti 0 Aggiungi crediti Impostazioni Benve…" at bounding box center [502, 360] width 1005 height 721
click at [880, 88] on span "Fatturazione" at bounding box center [893, 95] width 64 height 15
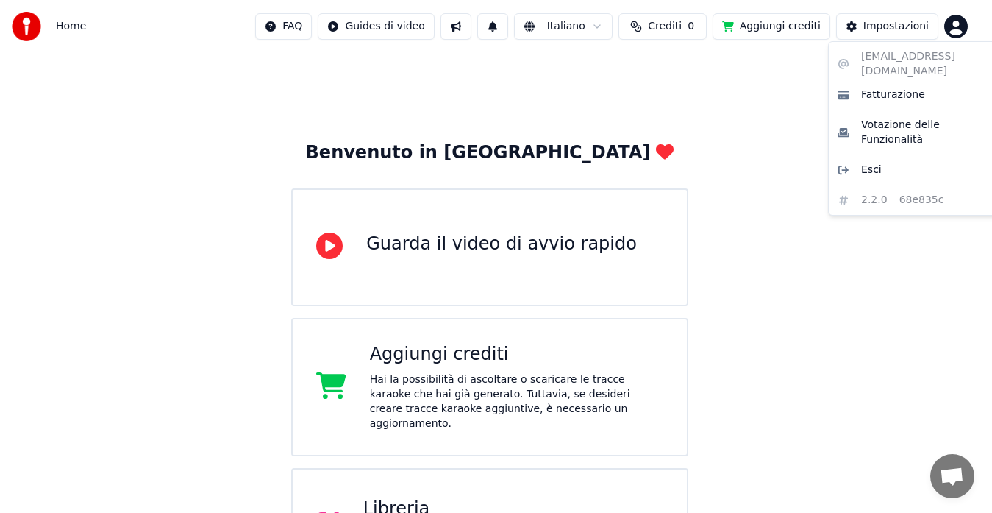
click at [973, 27] on html "Home FAQ Guides di video Italiano Crediti 0 Aggiungi crediti Impostazioni Benve…" at bounding box center [496, 360] width 992 height 721
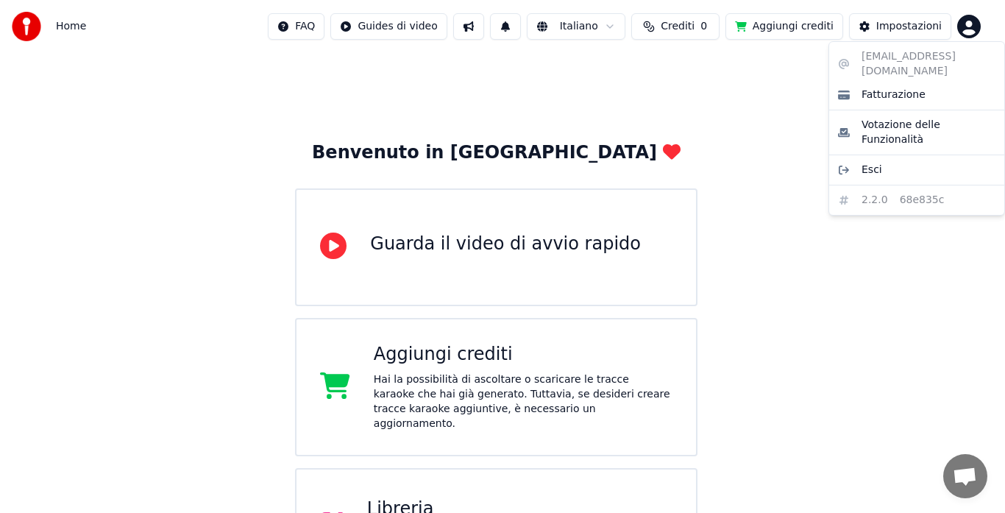
click at [886, 60] on div "[EMAIL_ADDRESS][DOMAIN_NAME] Fatturazione Votazione delle Funzionalità Esci 2.2…" at bounding box center [916, 128] width 177 height 174
